Goal: Task Accomplishment & Management: Manage account settings

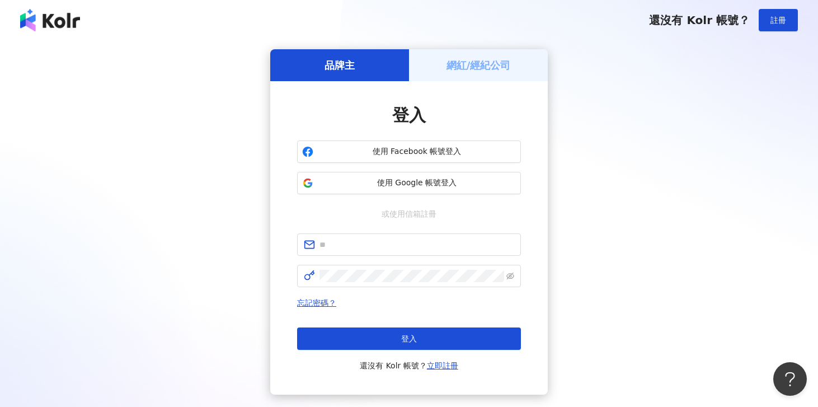
click at [441, 77] on div "網紅/經紀公司" at bounding box center [478, 65] width 139 height 32
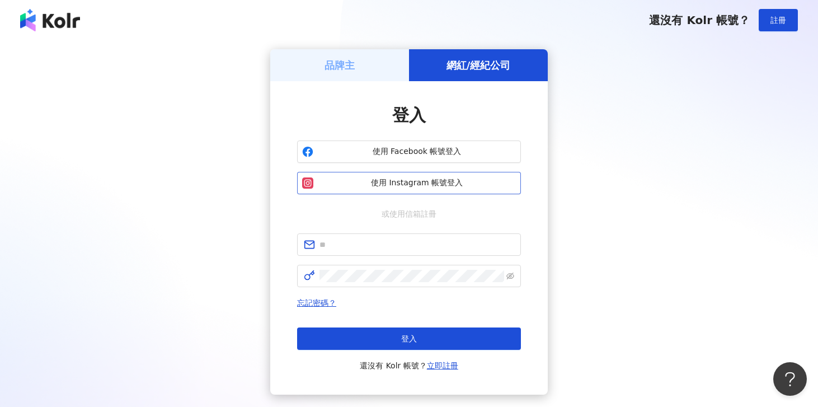
click at [385, 190] on button "使用 Instagram 帳號登入" at bounding box center [409, 183] width 224 height 22
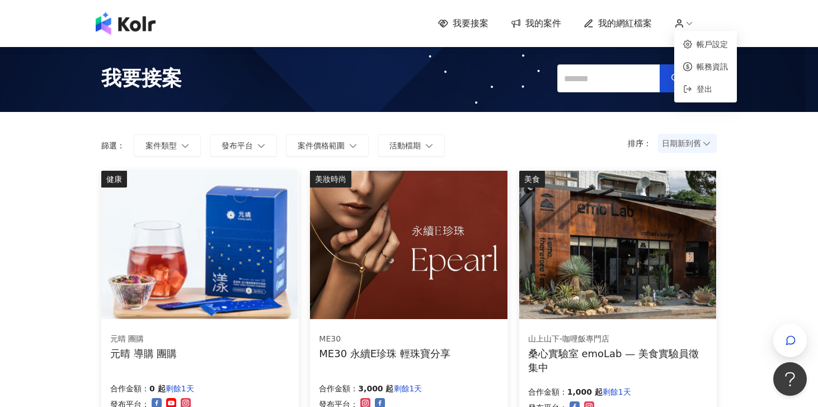
click at [683, 22] on icon at bounding box center [679, 23] width 10 height 10
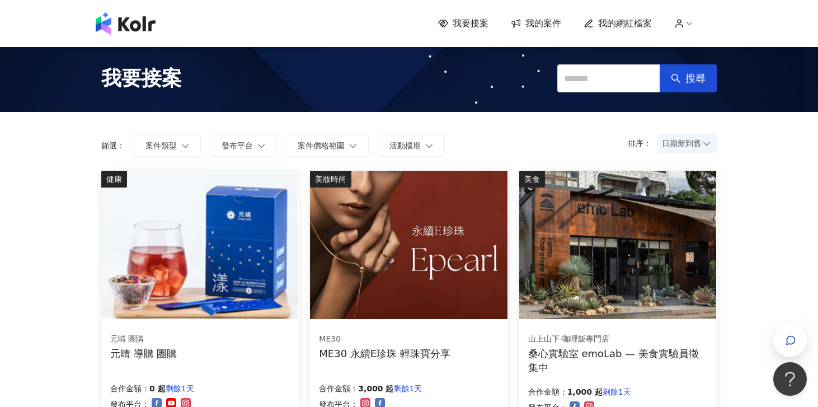
click at [539, 25] on span "我的案件" at bounding box center [543, 23] width 36 height 12
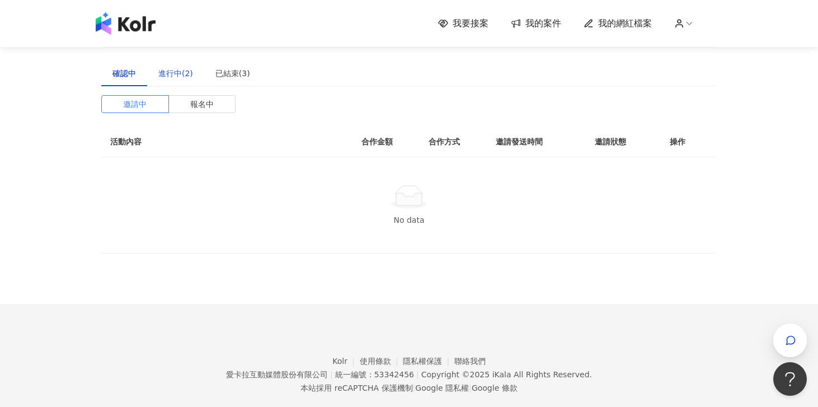
click at [184, 76] on div "進行中(2)" at bounding box center [175, 73] width 35 height 12
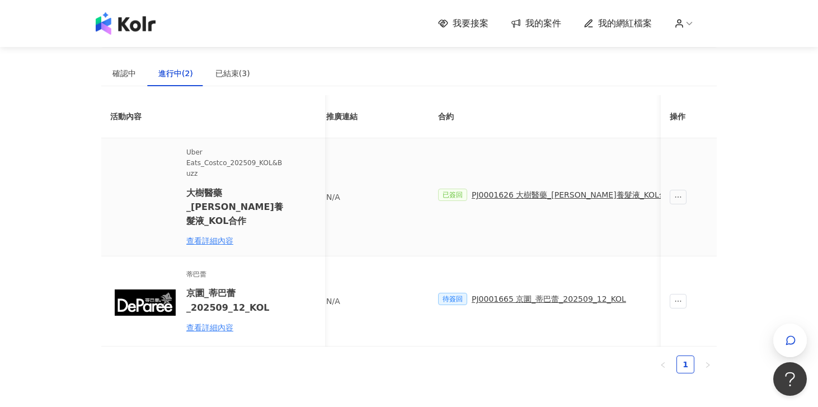
scroll to position [0, 7]
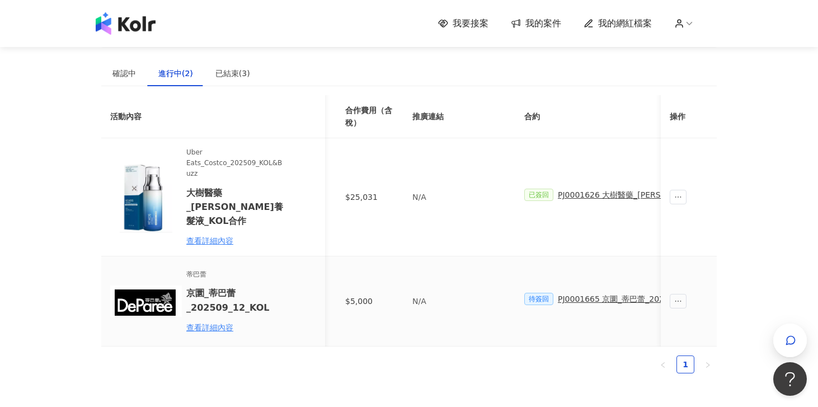
click at [596, 293] on div "PJ0001665 京圜_蒂巴蕾_202509_12_KOL" at bounding box center [635, 299] width 154 height 12
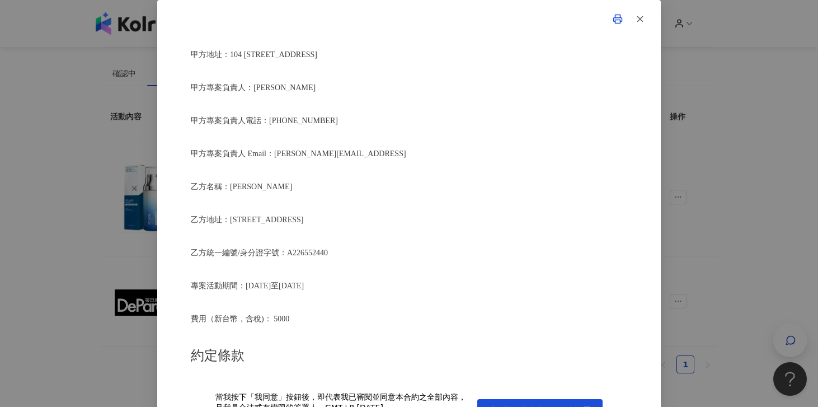
scroll to position [30, 0]
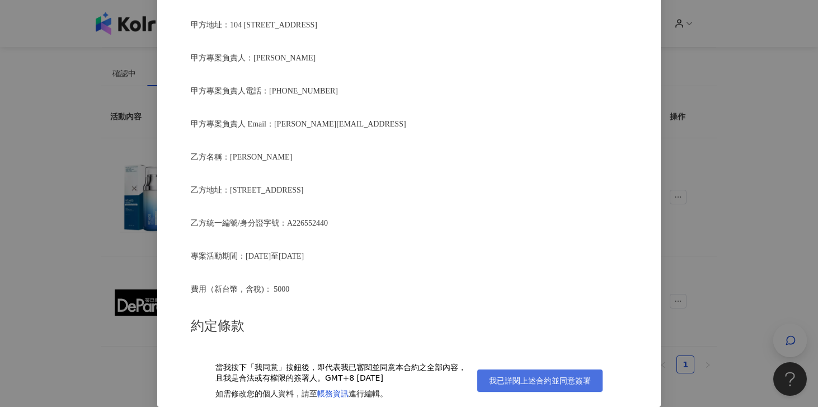
click at [553, 379] on span "我已詳閱上述合約並同意簽署" at bounding box center [540, 380] width 102 height 9
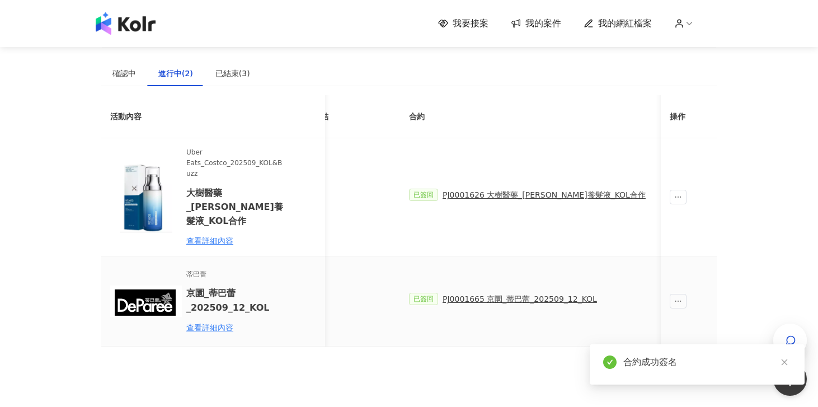
scroll to position [0, 305]
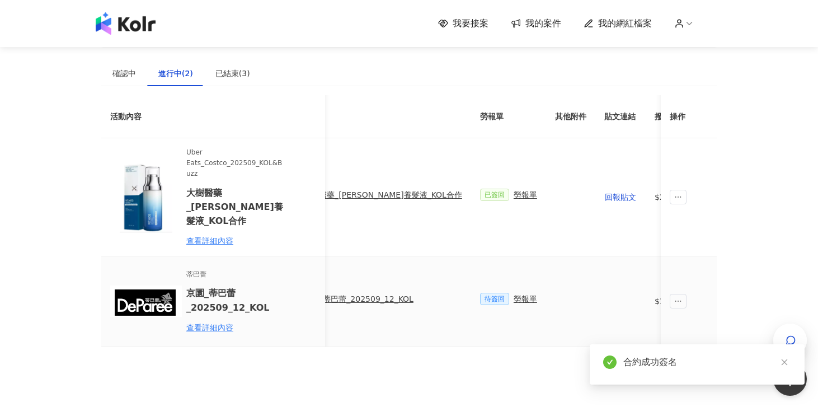
click at [514, 293] on div "勞報單" at bounding box center [525, 299] width 23 height 12
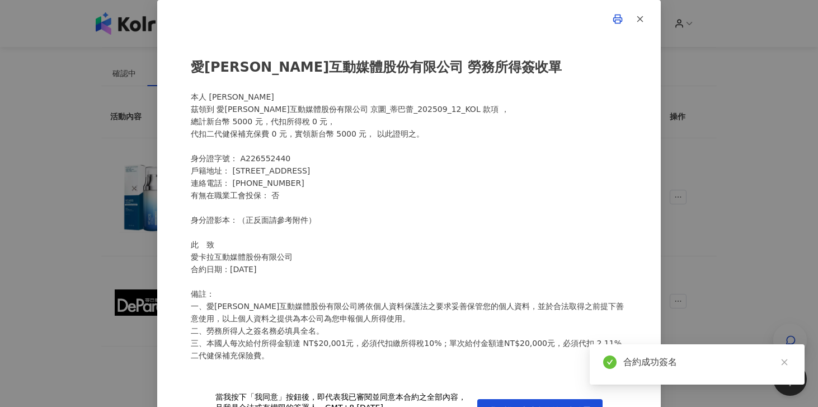
scroll to position [130, 0]
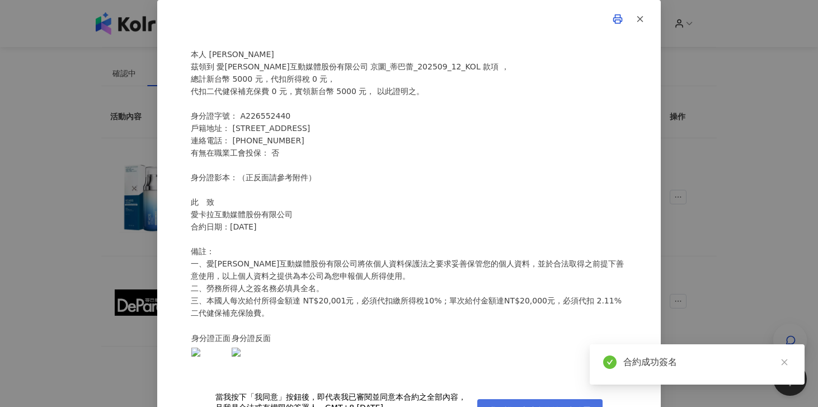
click at [538, 399] on button "我已詳閱上述合約並同意簽署" at bounding box center [539, 410] width 125 height 22
